Goal: Information Seeking & Learning: Learn about a topic

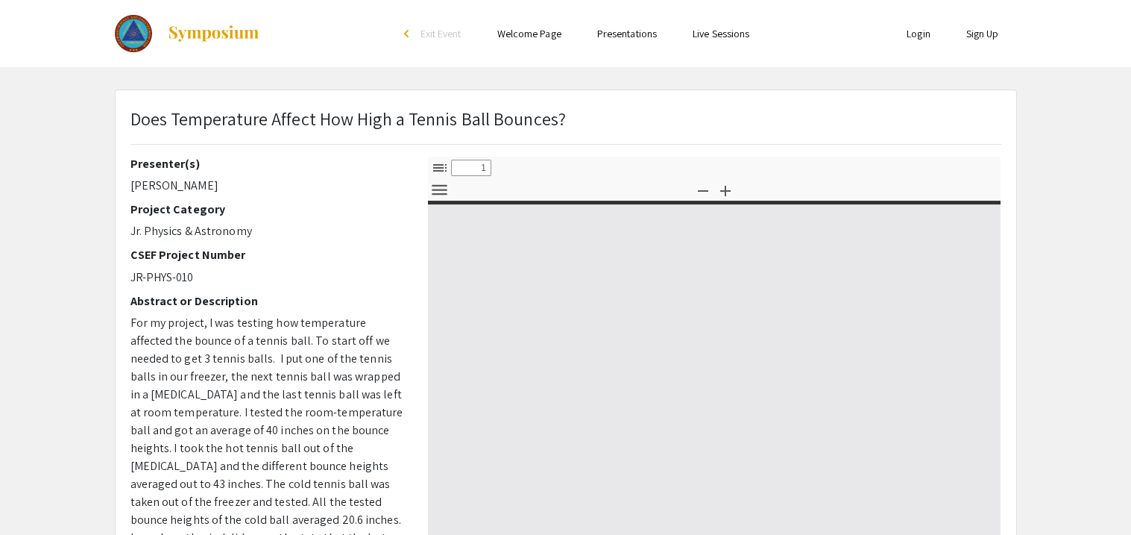
select select "custom"
type input "0"
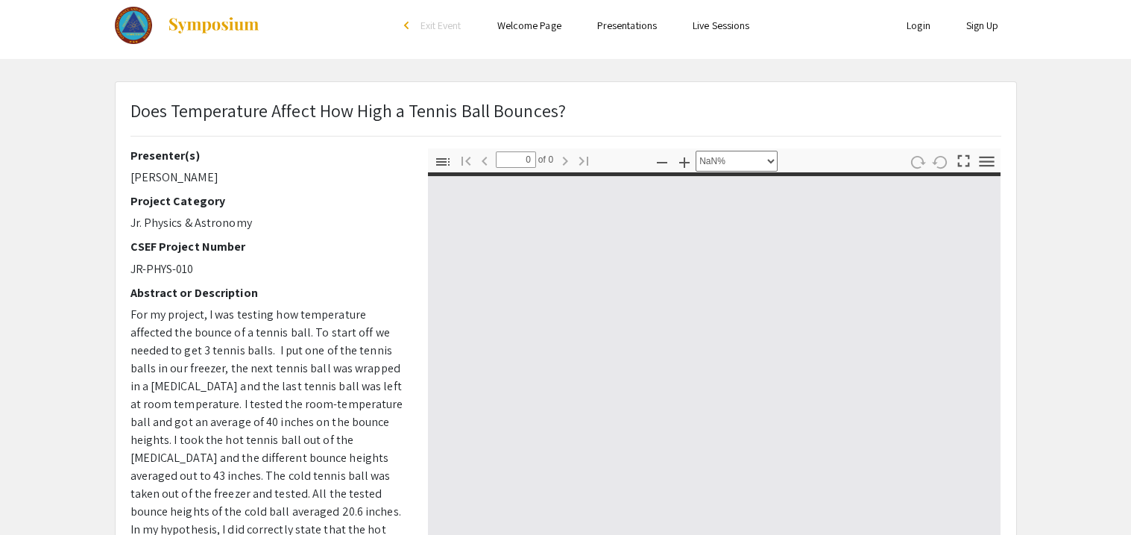
scroll to position [16, 0]
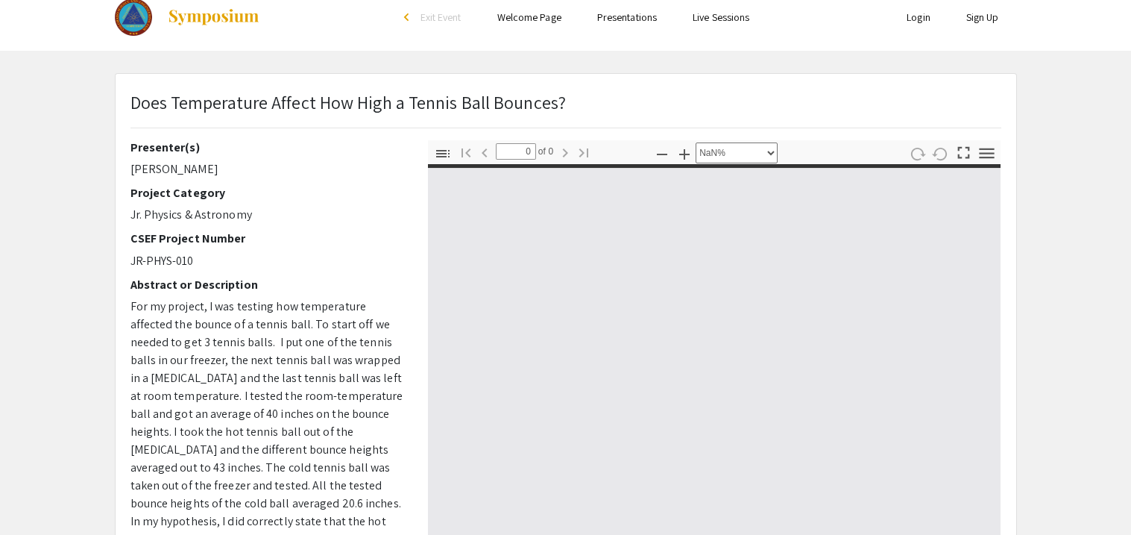
select select "auto"
type input "1"
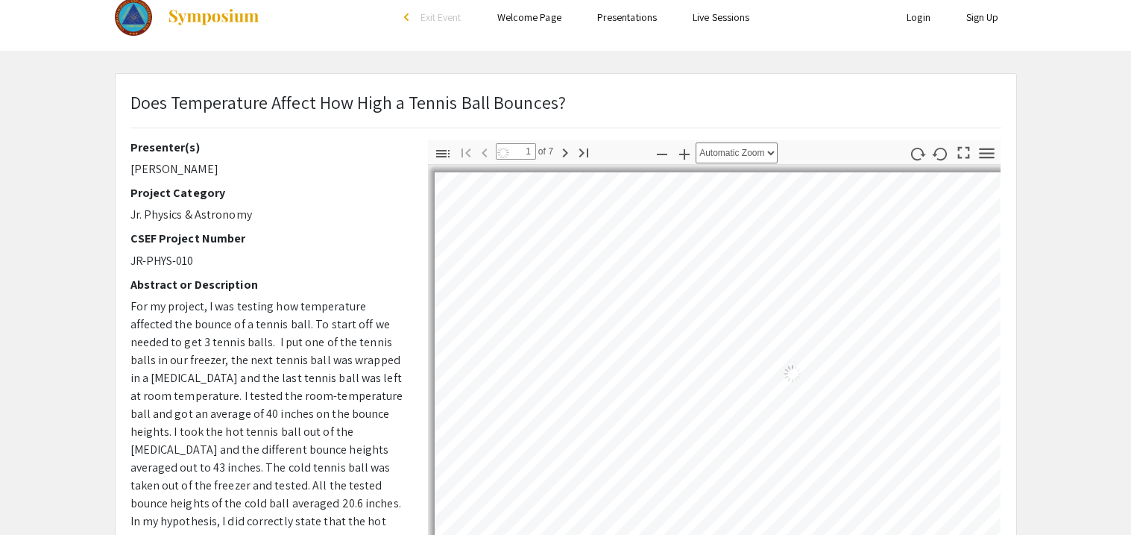
select select "auto"
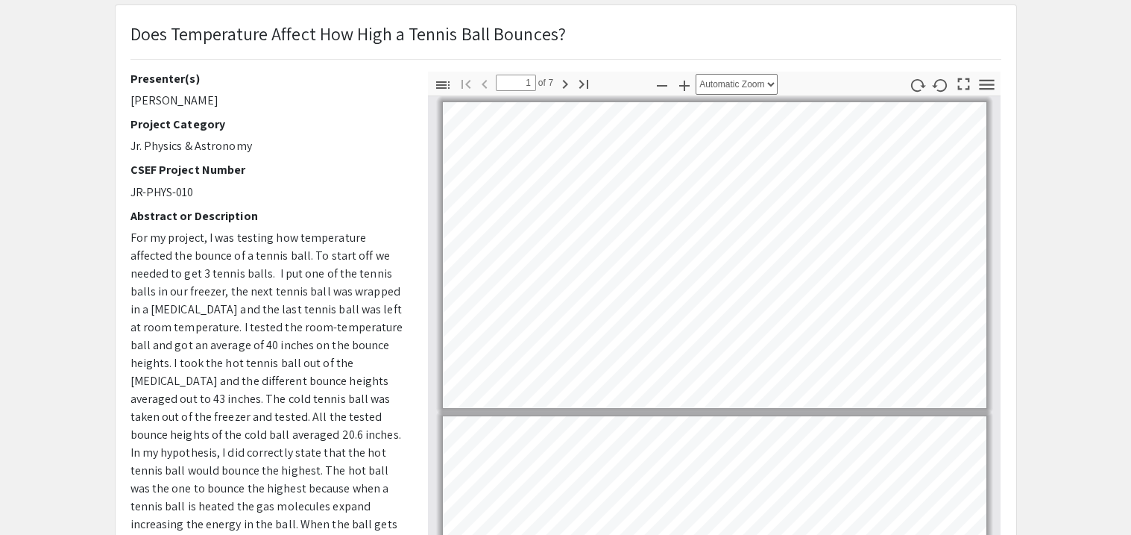
scroll to position [86, 0]
click at [569, 89] on icon "button" at bounding box center [565, 84] width 18 height 18
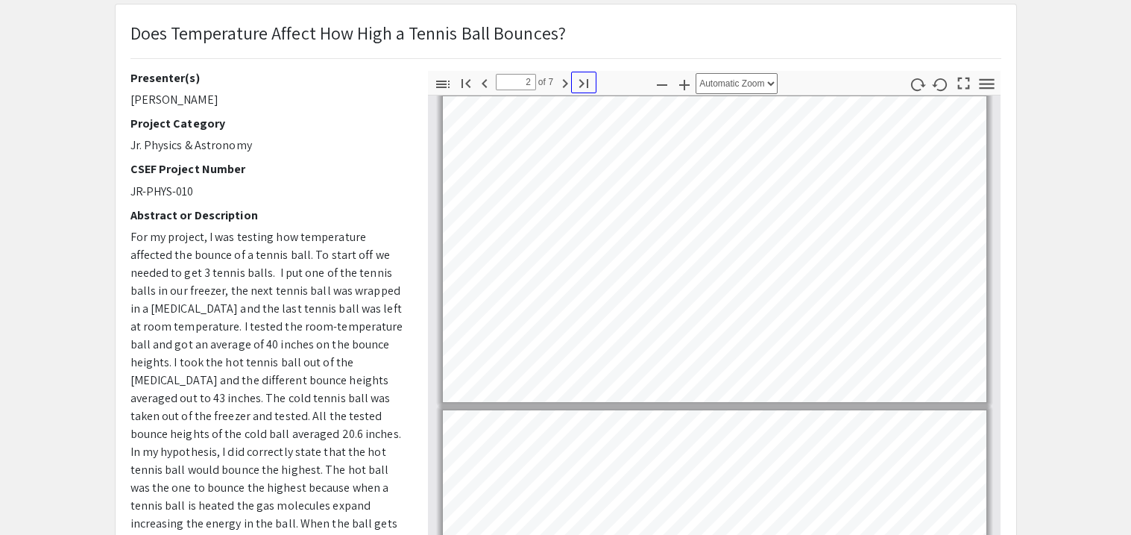
click at [573, 89] on button "Go to Last Page" at bounding box center [583, 83] width 25 height 22
type input "7"
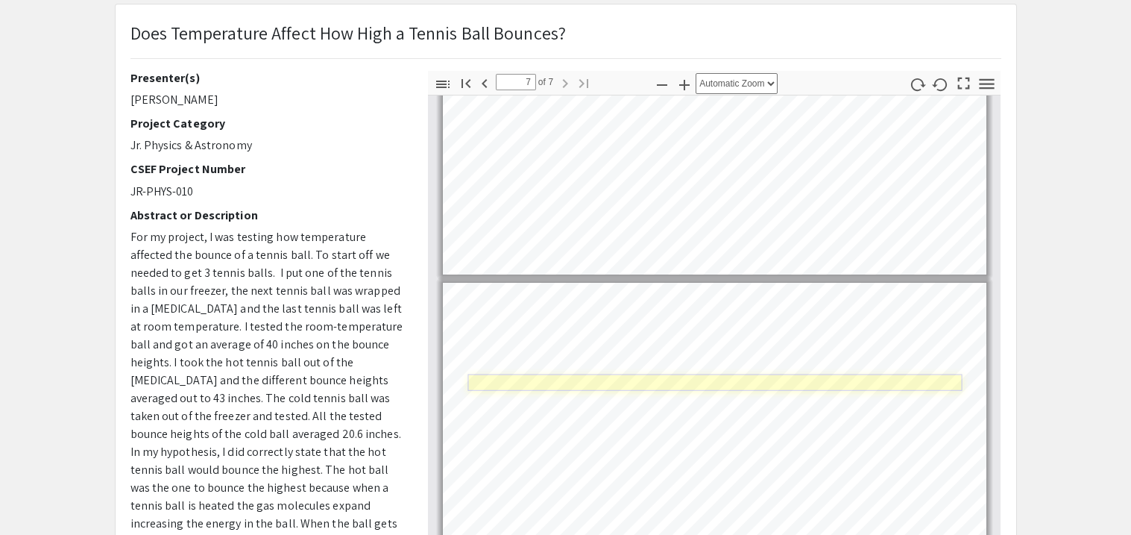
drag, startPoint x: 778, startPoint y: 386, endPoint x: 778, endPoint y: 373, distance: 13.4
click at [778, 386] on link "Page 7" at bounding box center [715, 382] width 494 height 16
